Goal: Task Accomplishment & Management: Use online tool/utility

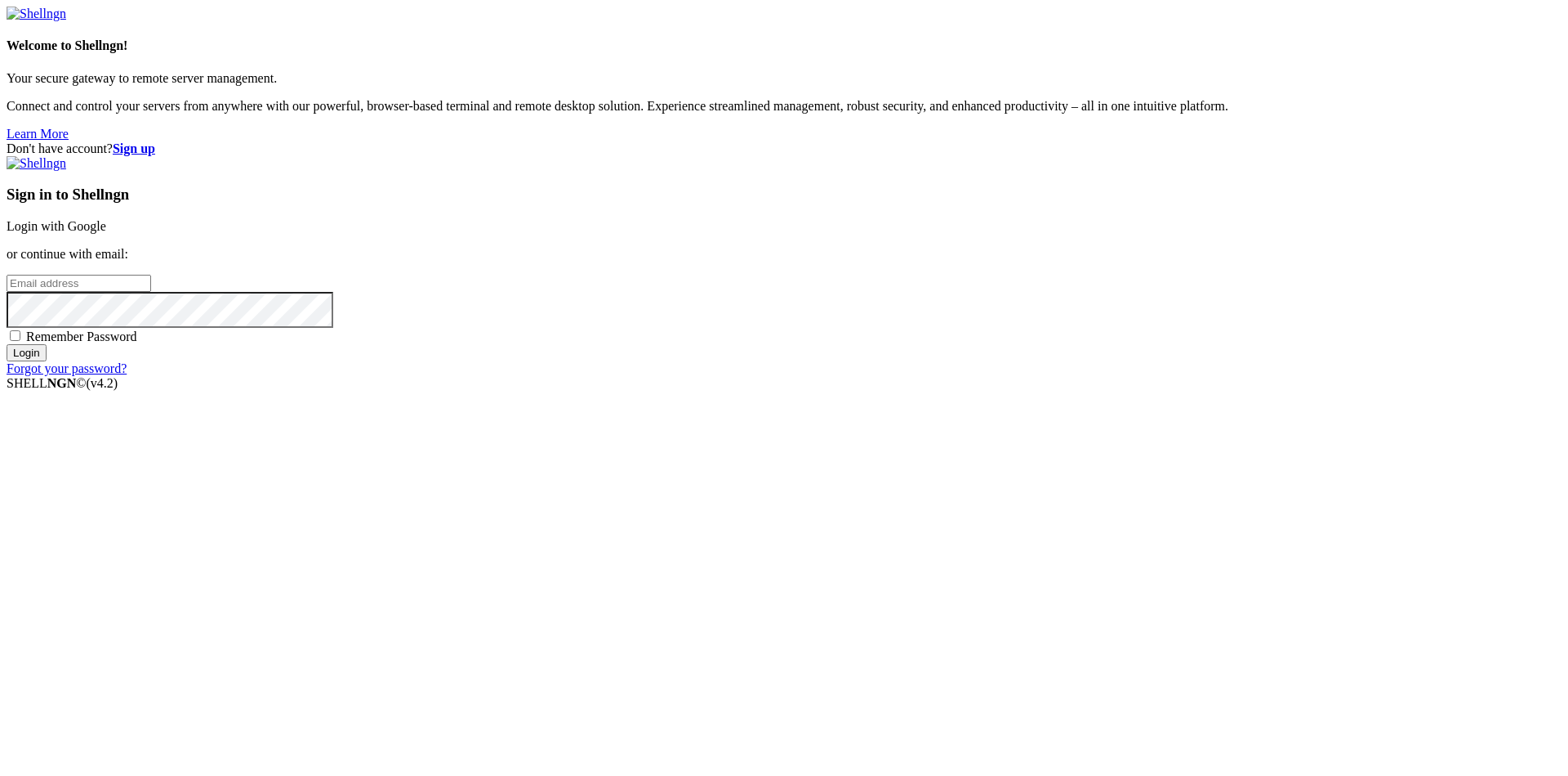
click at [106, 233] on link "Login with Google" at bounding box center [57, 226] width 99 height 14
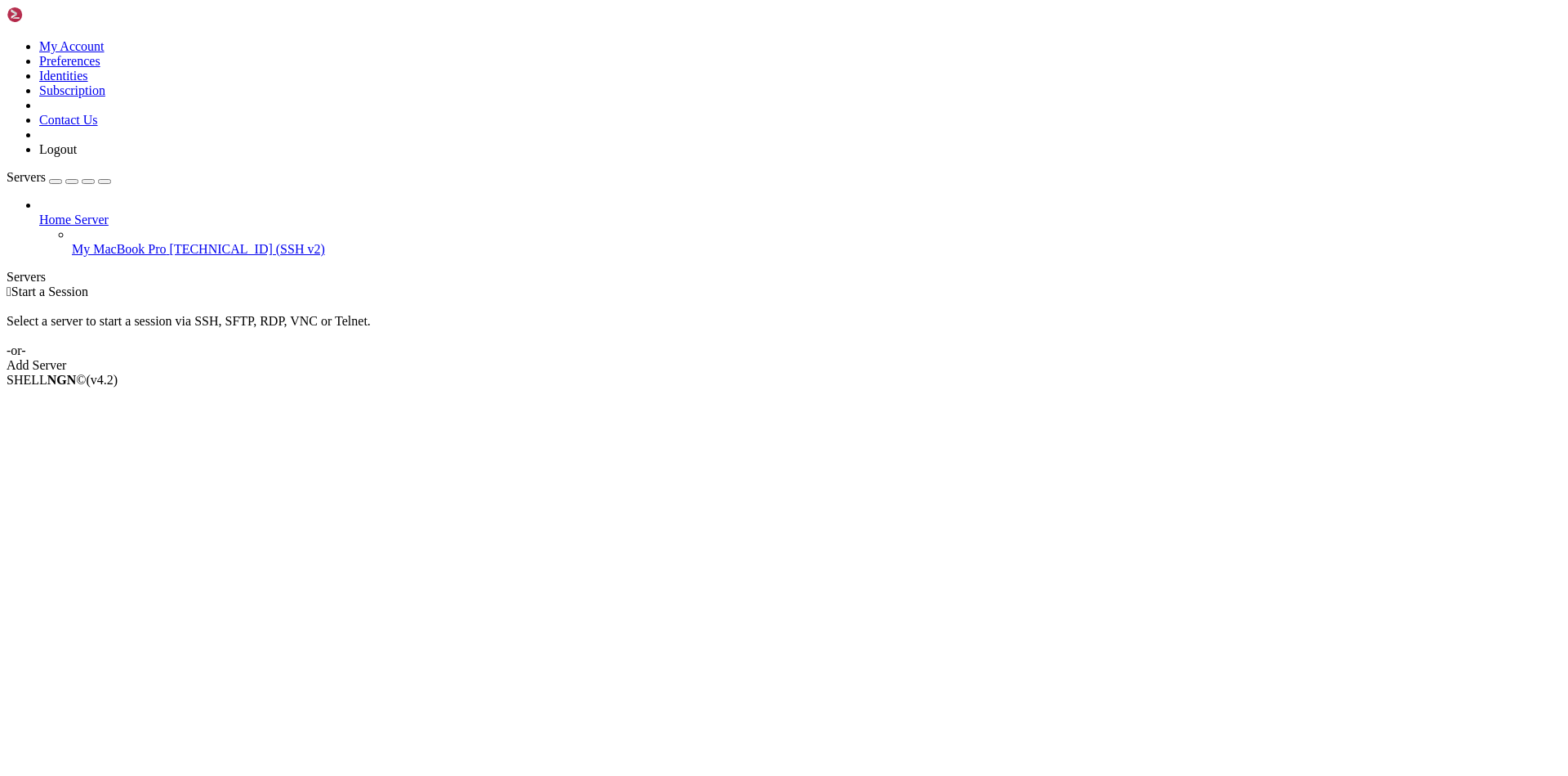
click at [136, 242] on link "My MacBook Pro [TECHNICAL_ID] (SSH v2)" at bounding box center [816, 249] width 1490 height 15
click at [170, 242] on span "[TECHNICAL_ID] (SSH v2)" at bounding box center [248, 249] width 155 height 14
click at [121, 242] on span "My MacBook Pro" at bounding box center [118, 249] width 94 height 14
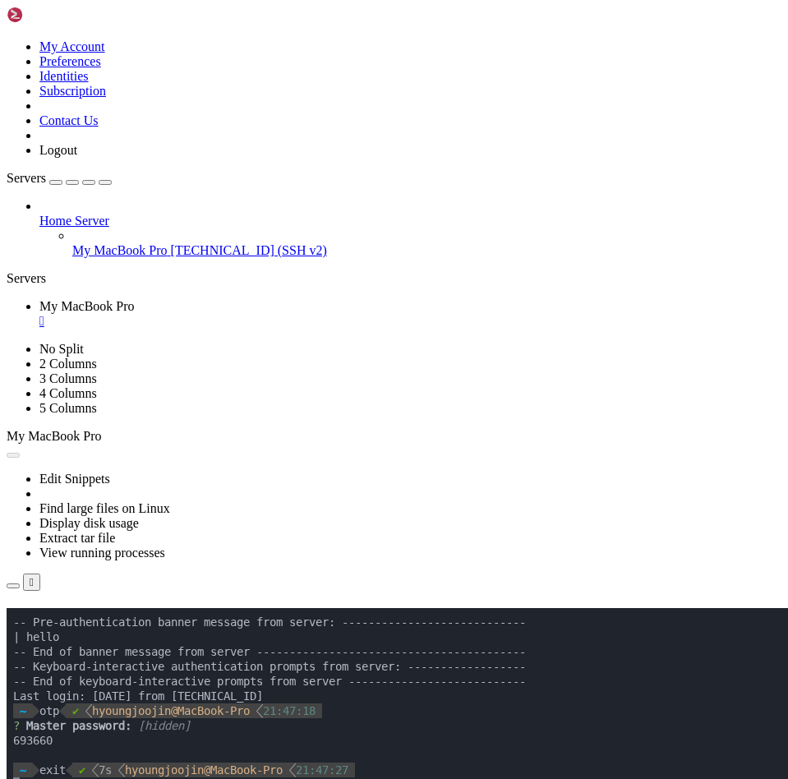
click at [337, 314] on div "" at bounding box center [410, 321] width 742 height 15
